Goal: Transaction & Acquisition: Purchase product/service

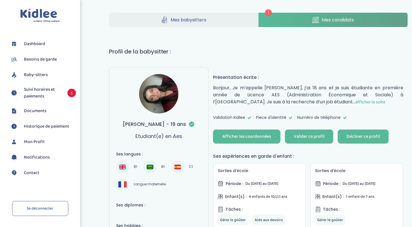
click at [365, 131] on button "Décliner ce profil" at bounding box center [363, 136] width 51 height 14
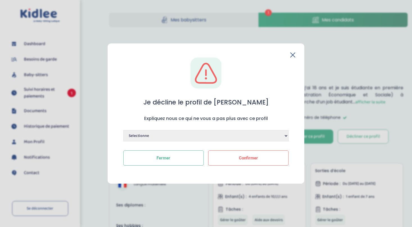
click at [195, 135] on select "Selectionne Manque de dynamisme Manque d'expérience Manque de motivation Dispon…" at bounding box center [206, 135] width 165 height 11
select select "Préférence pour un autre candidat"
click at [124, 130] on select "Selectionne Manque de dynamisme Manque d'expérience Manque de motivation Dispon…" at bounding box center [206, 135] width 165 height 11
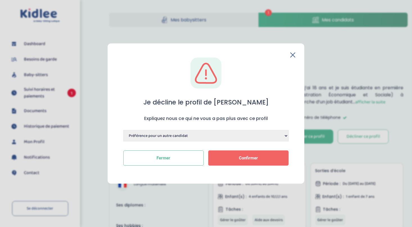
click at [257, 159] on span "Confirmer" at bounding box center [248, 157] width 19 height 5
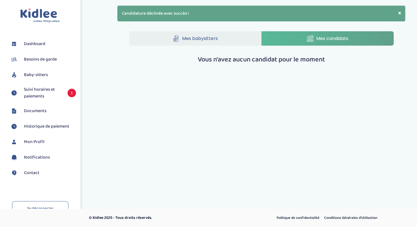
click at [33, 96] on span "Suivi horaires et paiements" at bounding box center [43, 93] width 38 height 14
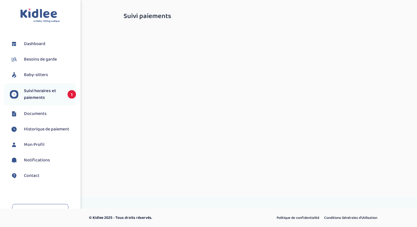
select select "septembre 2025"
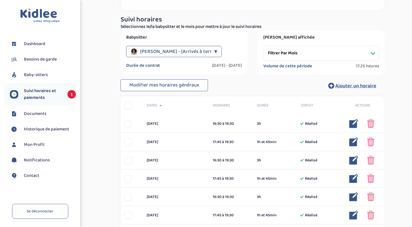
scroll to position [8, 0]
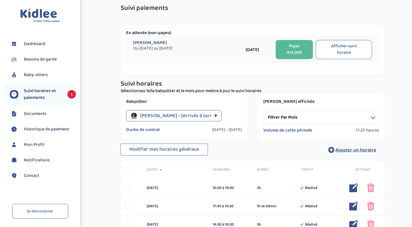
click at [291, 48] on button "Payer 414.00€" at bounding box center [294, 49] width 37 height 19
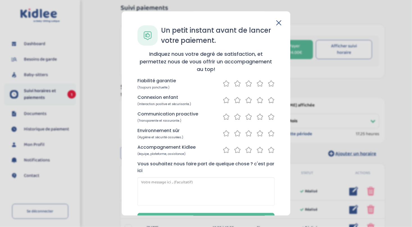
click at [270, 82] on icon at bounding box center [271, 83] width 7 height 7
click at [270, 98] on icon at bounding box center [271, 100] width 7 height 7
click at [270, 121] on div "Communication proactive (Transparente et rassurante.)" at bounding box center [206, 117] width 137 height 12
click at [270, 120] on icon at bounding box center [271, 116] width 7 height 7
click at [270, 129] on div "Environnement sûr (Hygiène et sécurité assurées.)" at bounding box center [206, 133] width 137 height 12
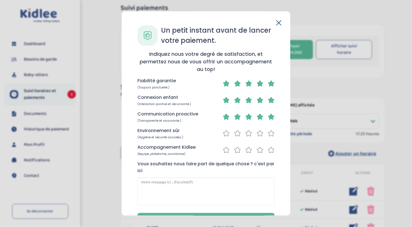
click at [270, 133] on icon at bounding box center [271, 133] width 7 height 7
click at [260, 150] on icon at bounding box center [260, 149] width 7 height 7
click at [269, 150] on icon at bounding box center [271, 149] width 7 height 7
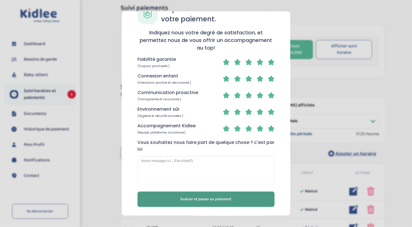
click at [239, 195] on button "Evaluer et passer au paiement" at bounding box center [206, 198] width 137 height 15
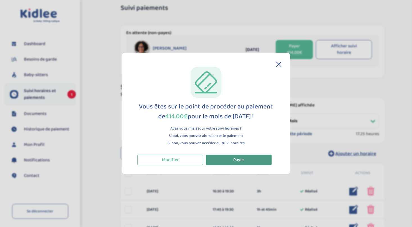
click at [247, 159] on button "Payer" at bounding box center [239, 159] width 66 height 10
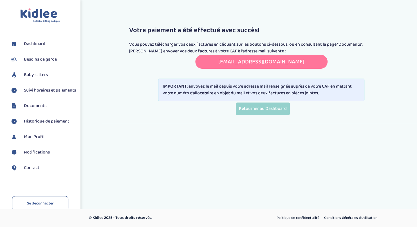
click at [36, 94] on span "Suivi horaires et paiements" at bounding box center [50, 90] width 52 height 7
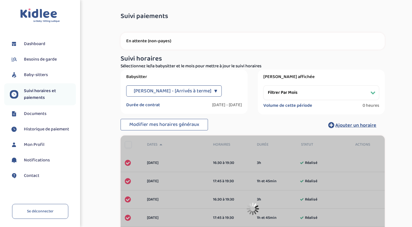
select select "[DATE]"
